Goal: Check status: Check status

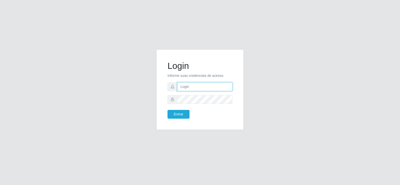
type input "[EMAIL_ADDRESS][DOMAIN_NAME]"
drag, startPoint x: 207, startPoint y: 94, endPoint x: 230, endPoint y: 85, distance: 24.5
click at [230, 85] on input "[EMAIL_ADDRESS][DOMAIN_NAME]" at bounding box center [204, 86] width 55 height 9
click at [179, 117] on button "Entrar" at bounding box center [179, 114] width 22 height 9
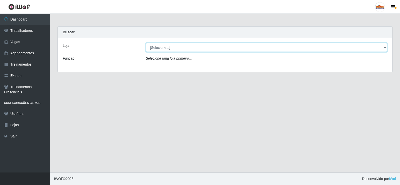
drag, startPoint x: 176, startPoint y: 46, endPoint x: 177, endPoint y: 50, distance: 4.5
click at [177, 46] on select "[Selecione...] Supermercado Tadeu - [GEOGRAPHIC_DATA]" at bounding box center [267, 47] width 242 height 9
select select "195"
click at [146, 43] on select "[Selecione...] Supermercado Tadeu - [GEOGRAPHIC_DATA]" at bounding box center [267, 47] width 242 height 9
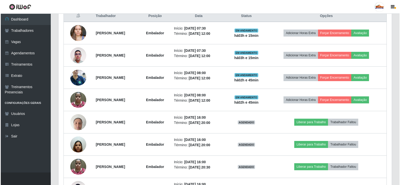
scroll to position [200, 0]
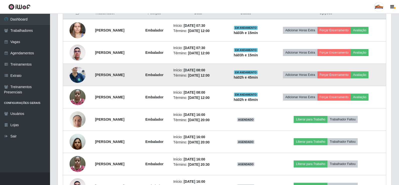
click at [79, 77] on img at bounding box center [78, 74] width 16 height 21
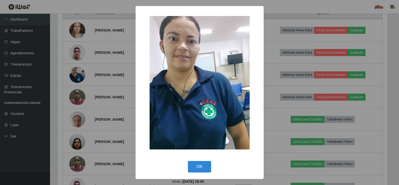
scroll to position [104, 331]
click at [198, 165] on button "OK" at bounding box center [200, 167] width 23 height 12
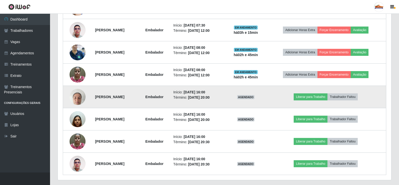
scroll to position [236, 0]
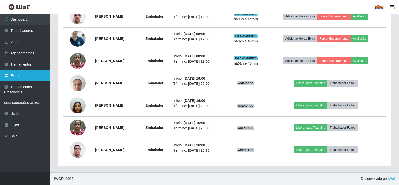
click at [25, 73] on link "Extrato" at bounding box center [25, 75] width 50 height 11
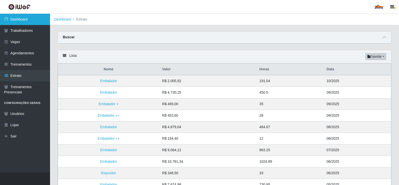
click at [36, 18] on link "Dashboard" at bounding box center [25, 19] width 50 height 11
